Goal: Task Accomplishment & Management: Use online tool/utility

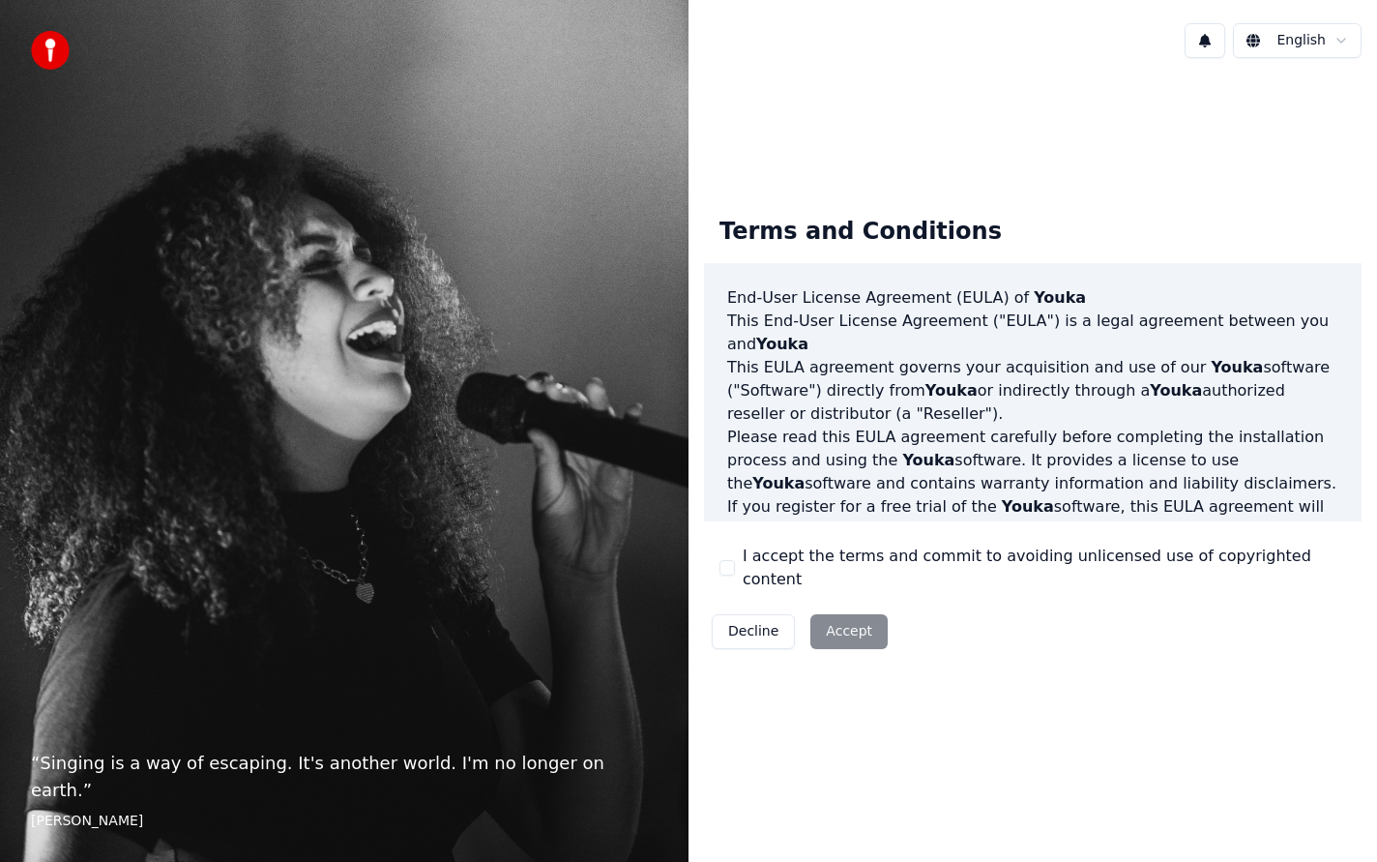
click at [723, 564] on button "I accept the terms and commit to avoiding unlicensed use of copyrighted content" at bounding box center [727, 567] width 15 height 15
click at [858, 624] on button "Accept" at bounding box center [848, 631] width 77 height 35
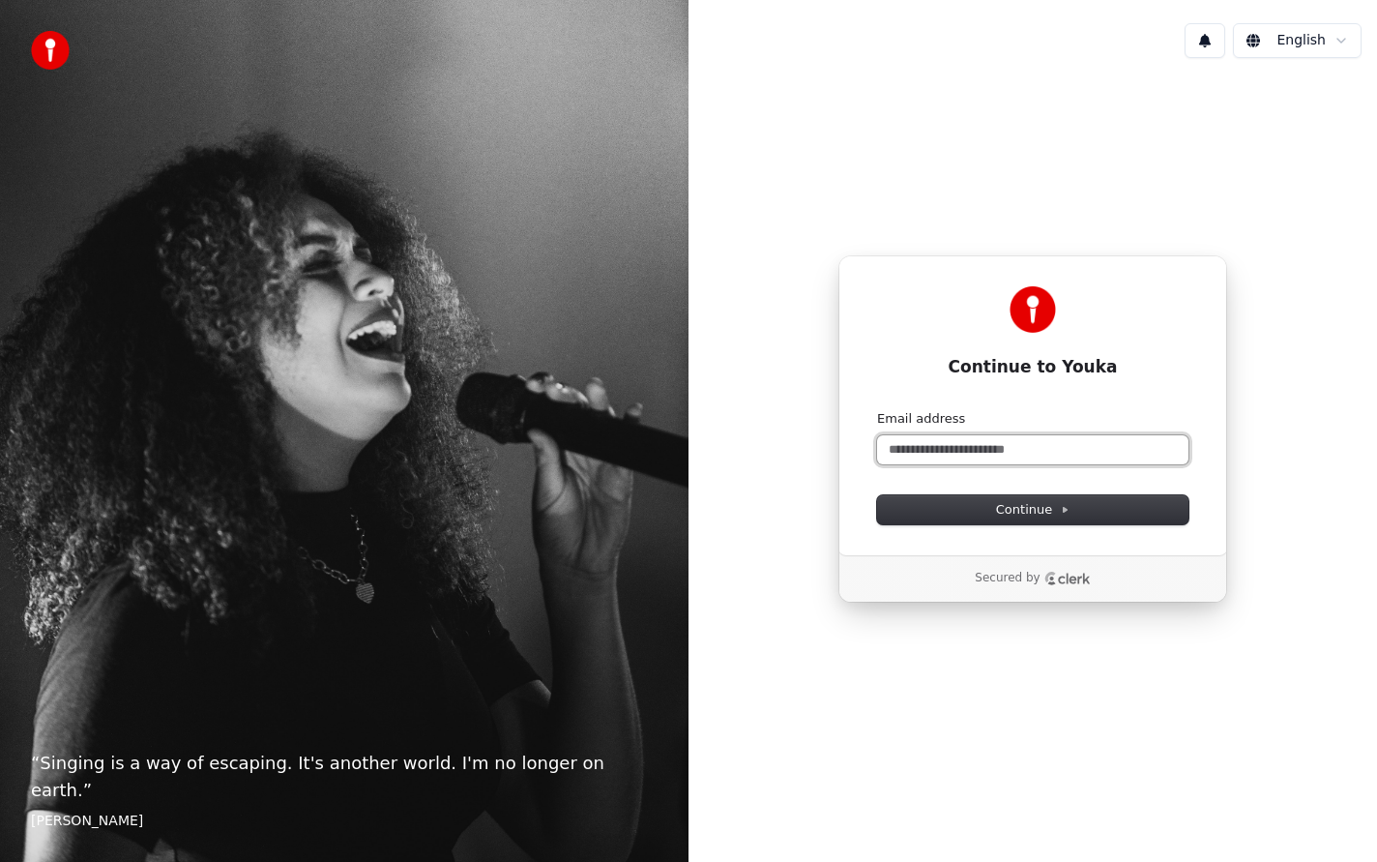
click at [922, 453] on input "Email address" at bounding box center [1032, 449] width 311 height 29
click at [877, 410] on button "submit" at bounding box center [877, 410] width 0 height 0
type input "**********"
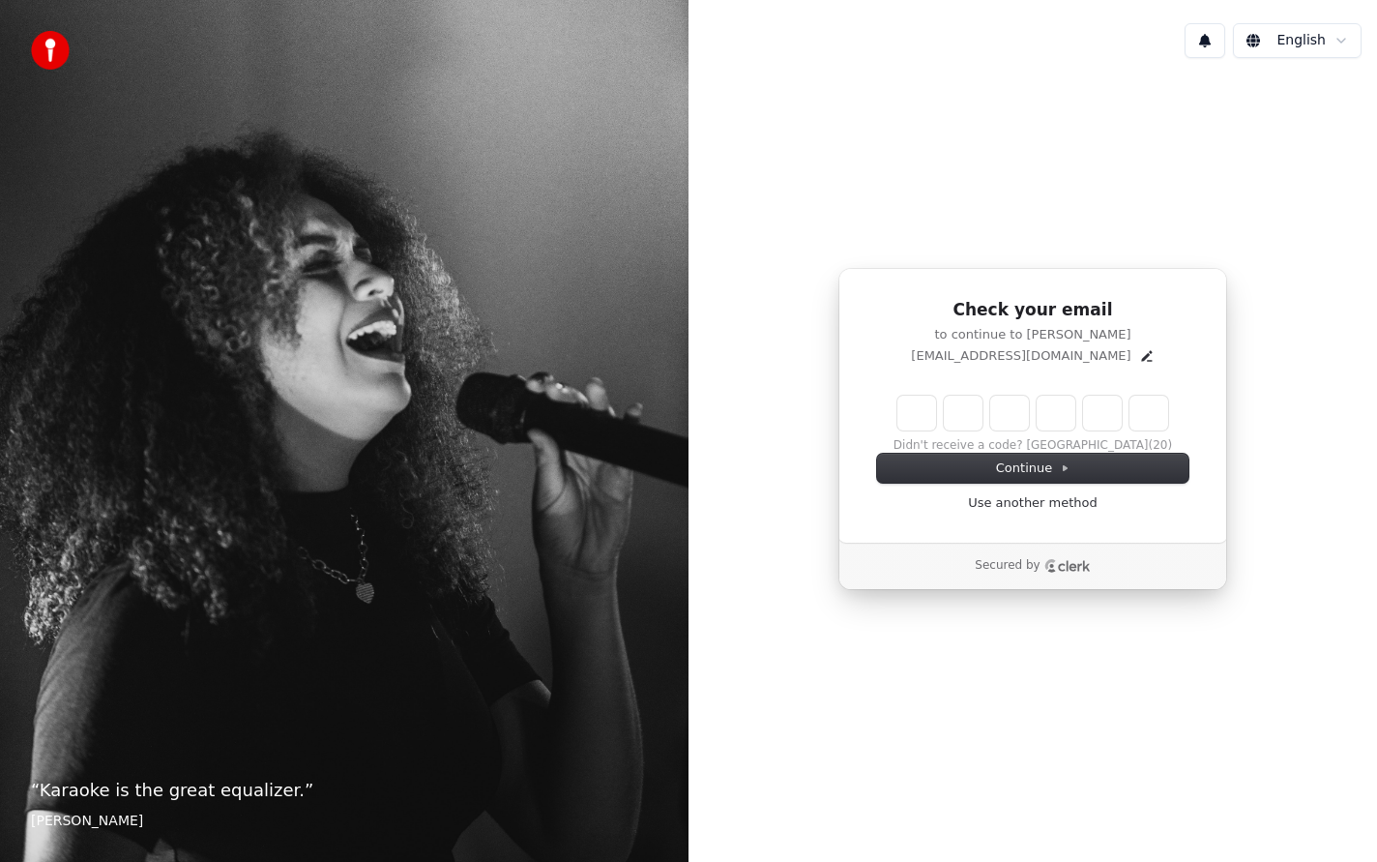
click at [905, 419] on input "Enter verification code" at bounding box center [1032, 413] width 271 height 35
type input "******"
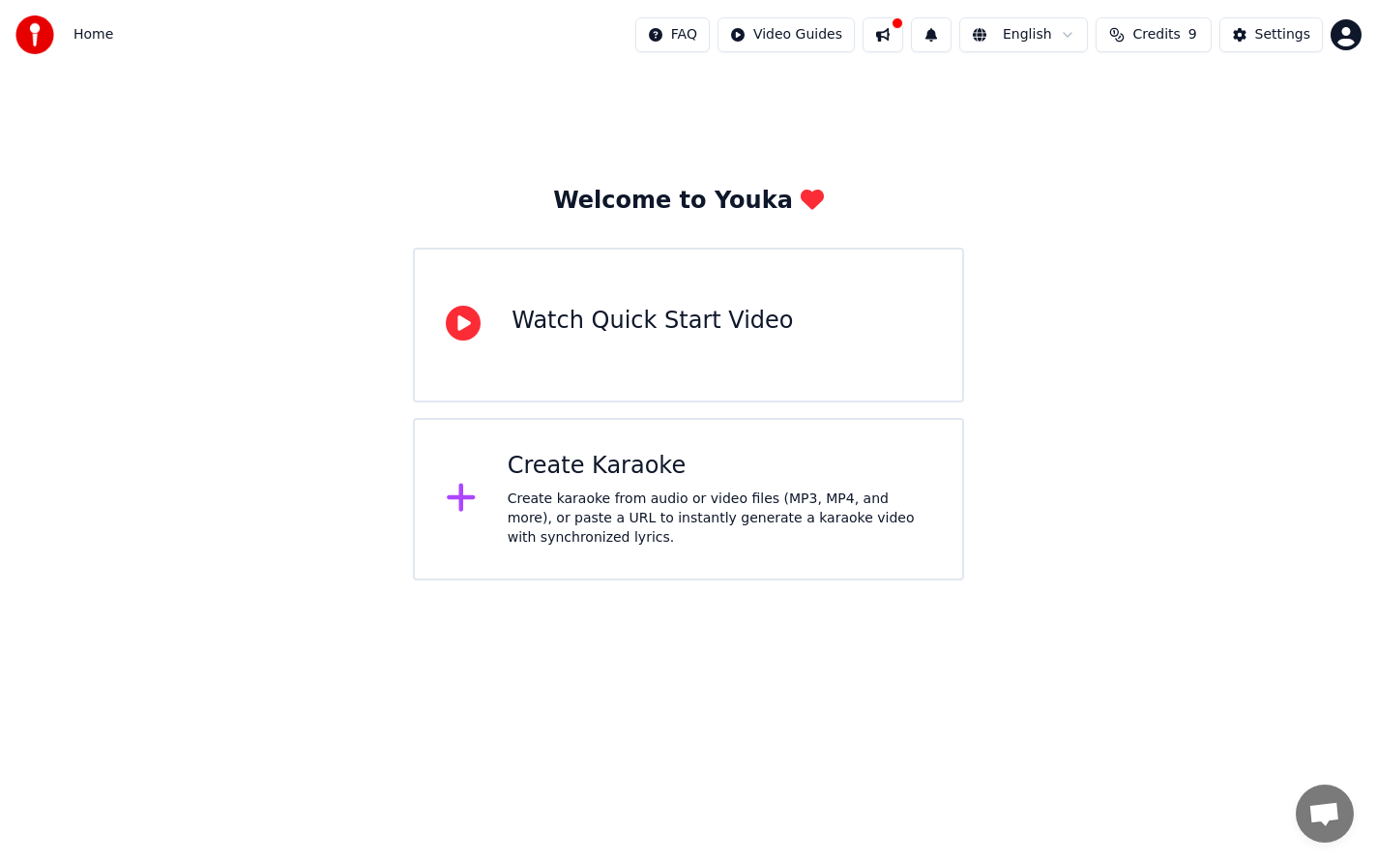
drag, startPoint x: 675, startPoint y: 593, endPoint x: 681, endPoint y: 546, distance: 46.8
click at [676, 580] on html "Home FAQ Video Guides English Credits 9 Settings Welcome to Youka Watch Quick S…" at bounding box center [688, 290] width 1377 height 580
click at [682, 544] on div "Create karaoke from audio or video files (MP3, MP4, and more), or paste a URL t…" at bounding box center [720, 518] width 424 height 58
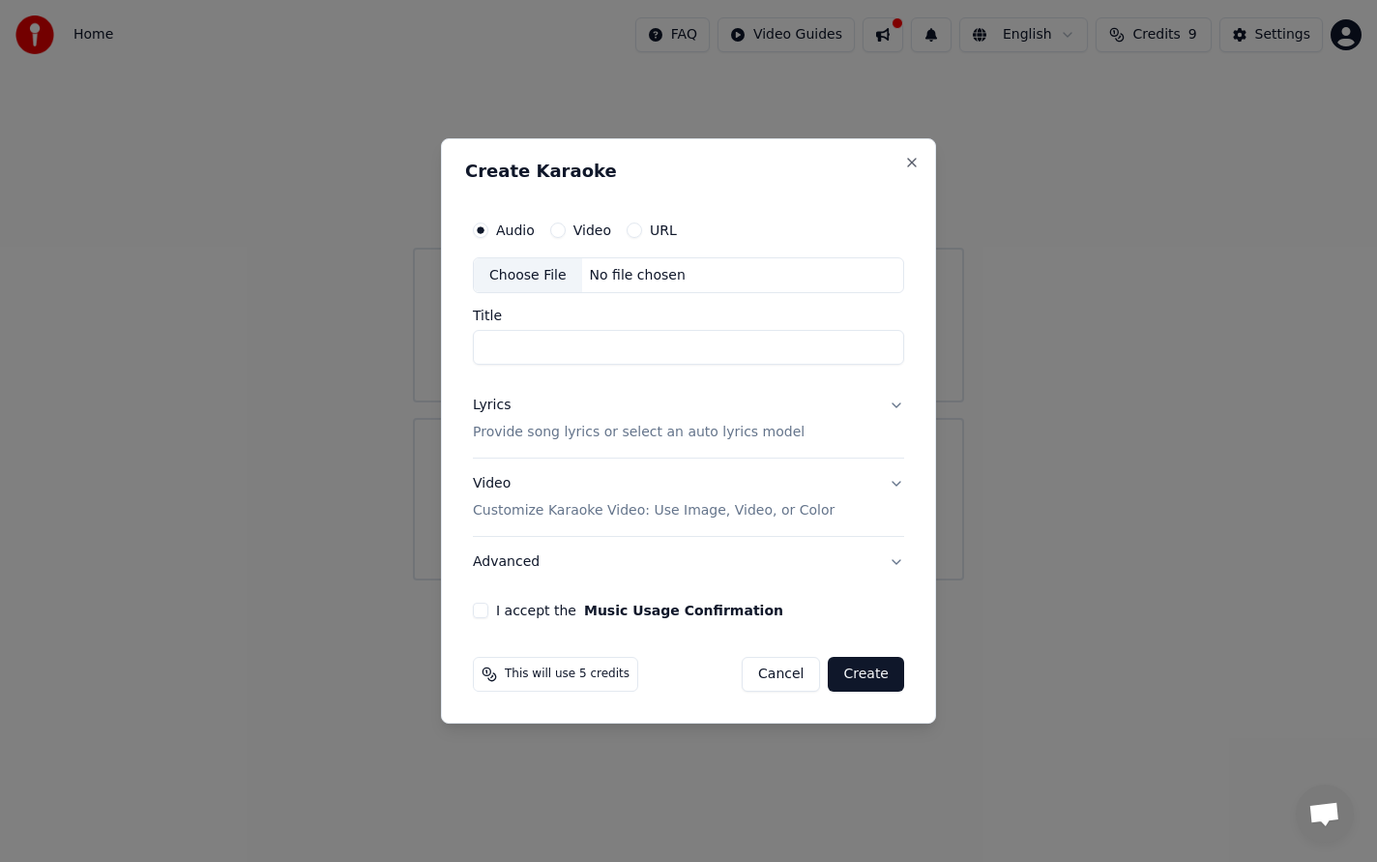
click at [589, 506] on p "Customize Karaoke Video: Use Image, Video, or Color" at bounding box center [654, 510] width 362 height 19
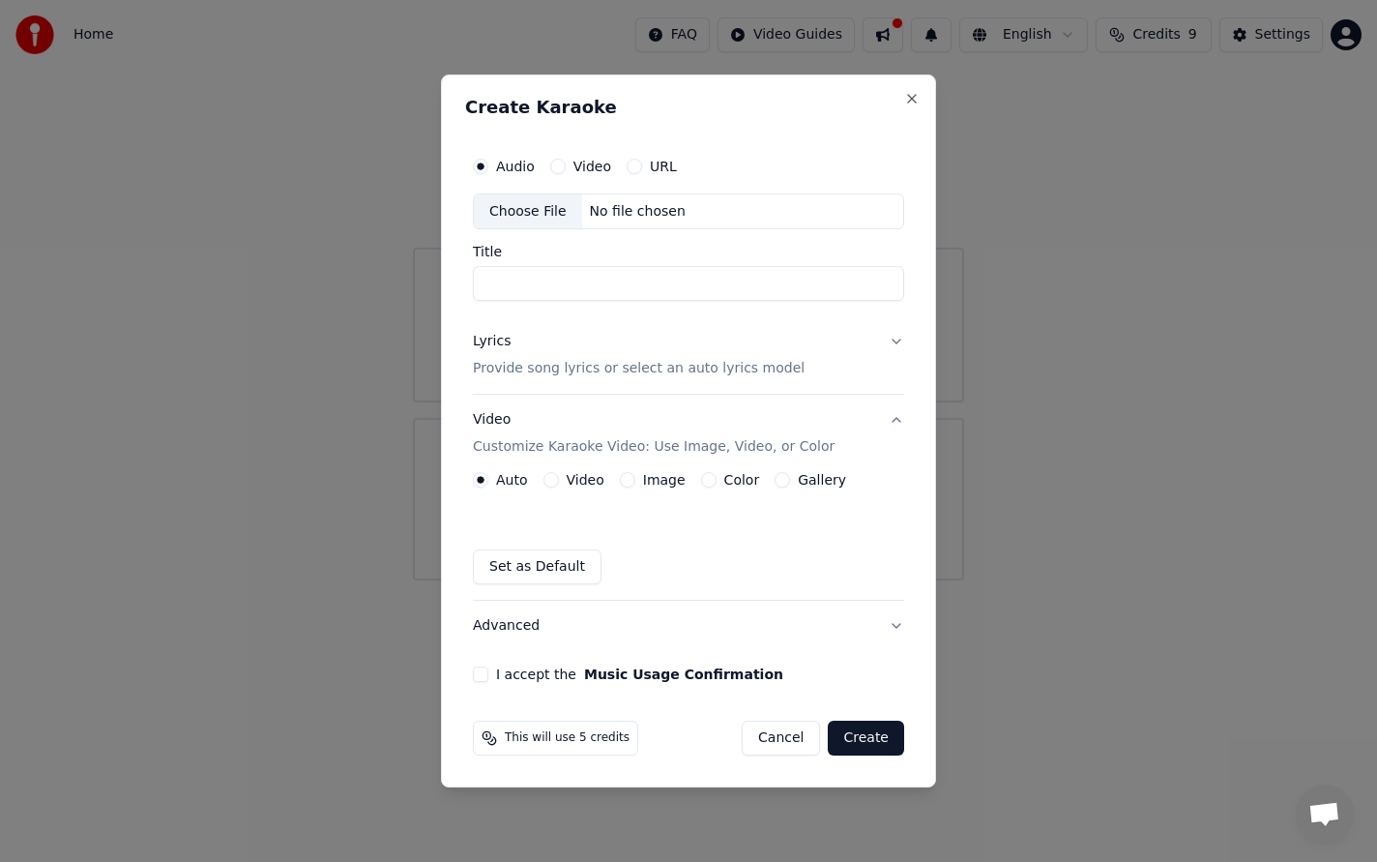
click at [665, 362] on p "Provide song lyrics or select an auto lyrics model" at bounding box center [639, 369] width 332 height 19
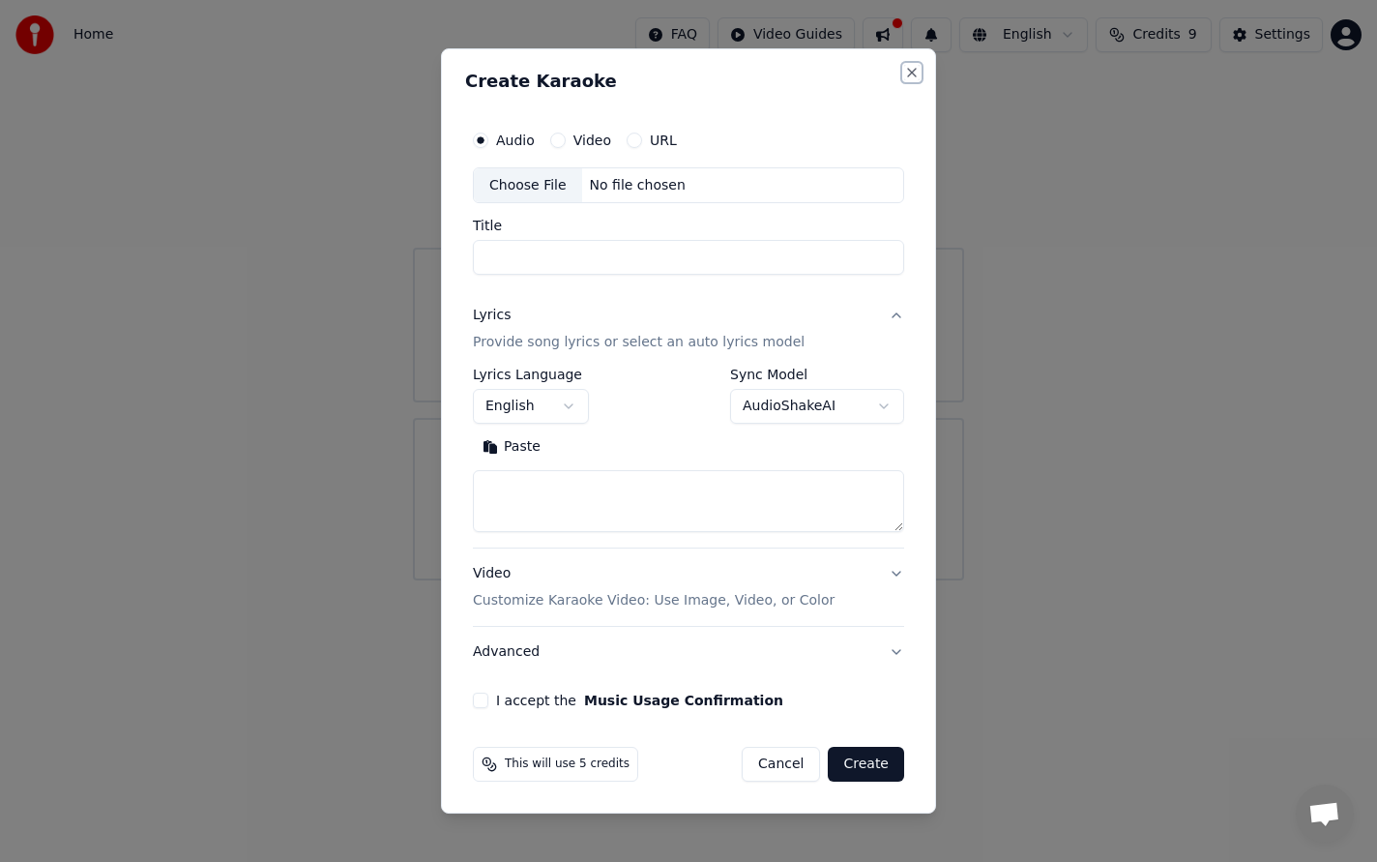
click at [909, 70] on button "Close" at bounding box center [911, 72] width 15 height 15
